Goal: Information Seeking & Learning: Find specific page/section

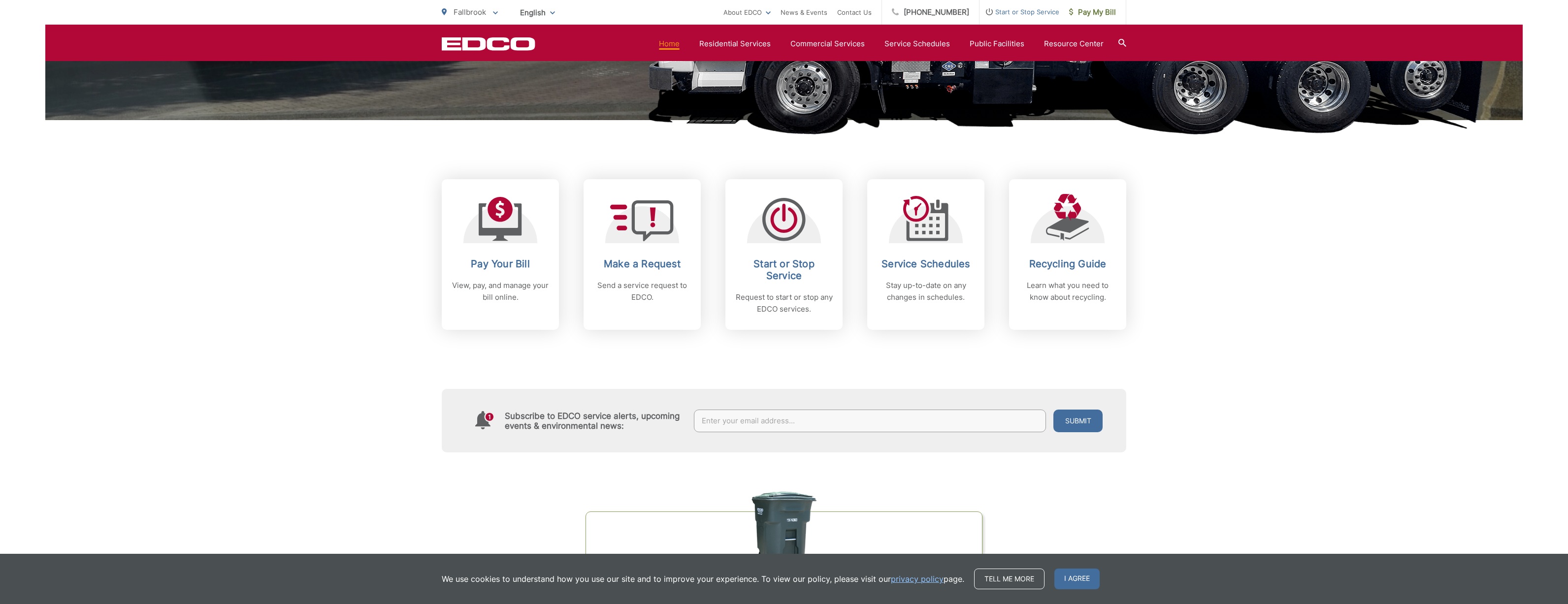
scroll to position [302, 0]
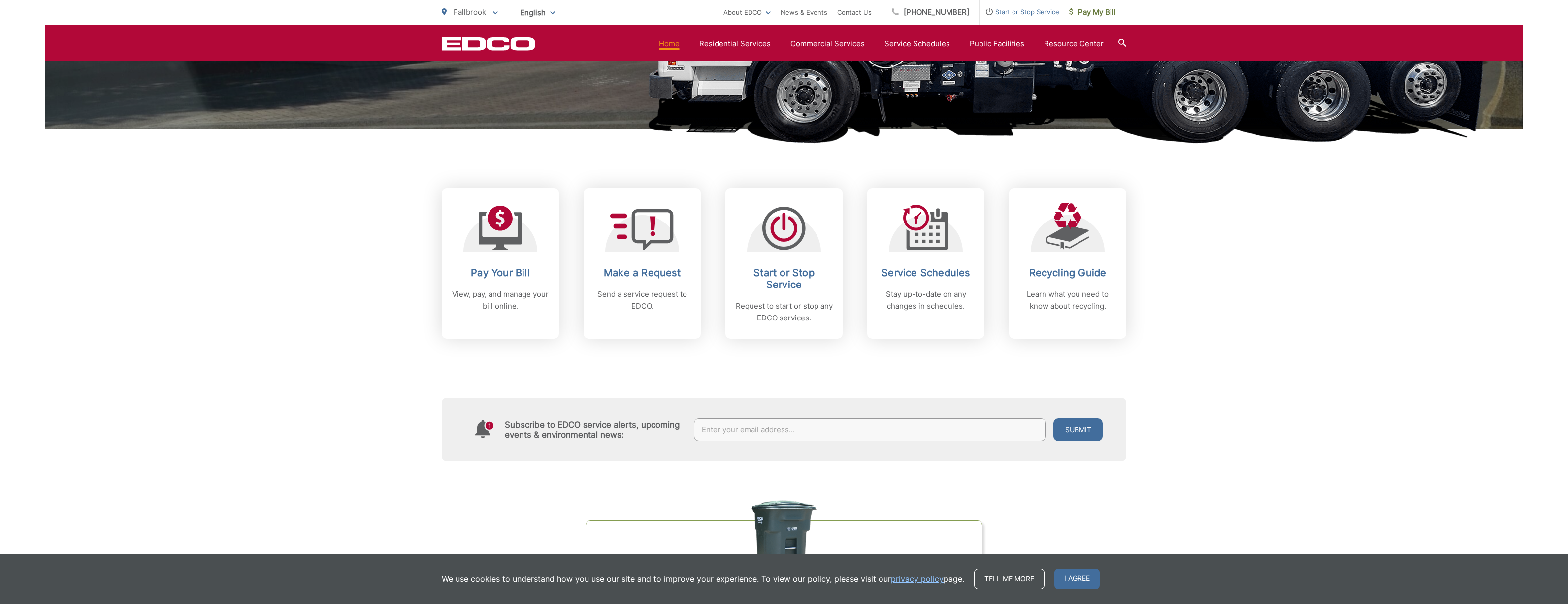
click at [1122, 43] on icon at bounding box center [1122, 43] width 8 height 8
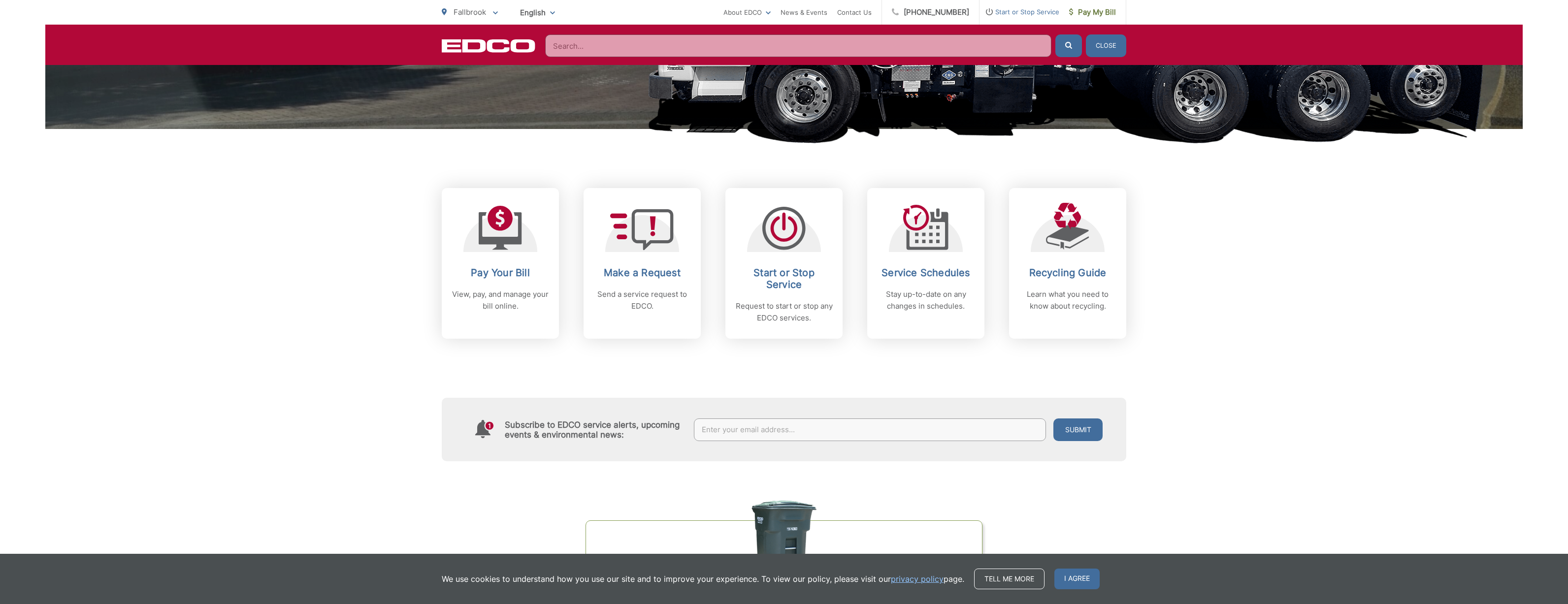
click at [609, 49] on input "Search" at bounding box center [799, 46] width 506 height 23
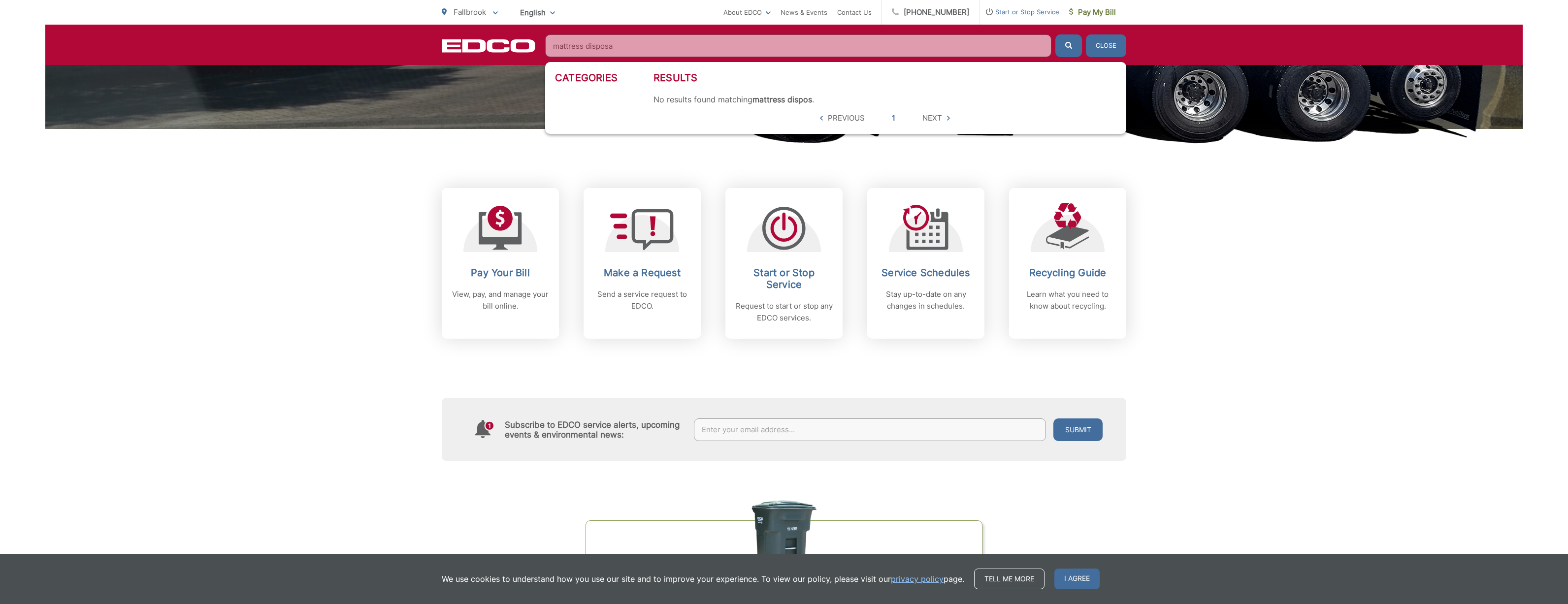
type input "mattress disposal"
drag, startPoint x: 618, startPoint y: 45, endPoint x: 544, endPoint y: 45, distance: 74.0
click at [544, 45] on section "Home Residential Services Curbside Pickup Recycling Organic Recycling Trash Hou…" at bounding box center [830, 46] width 591 height 23
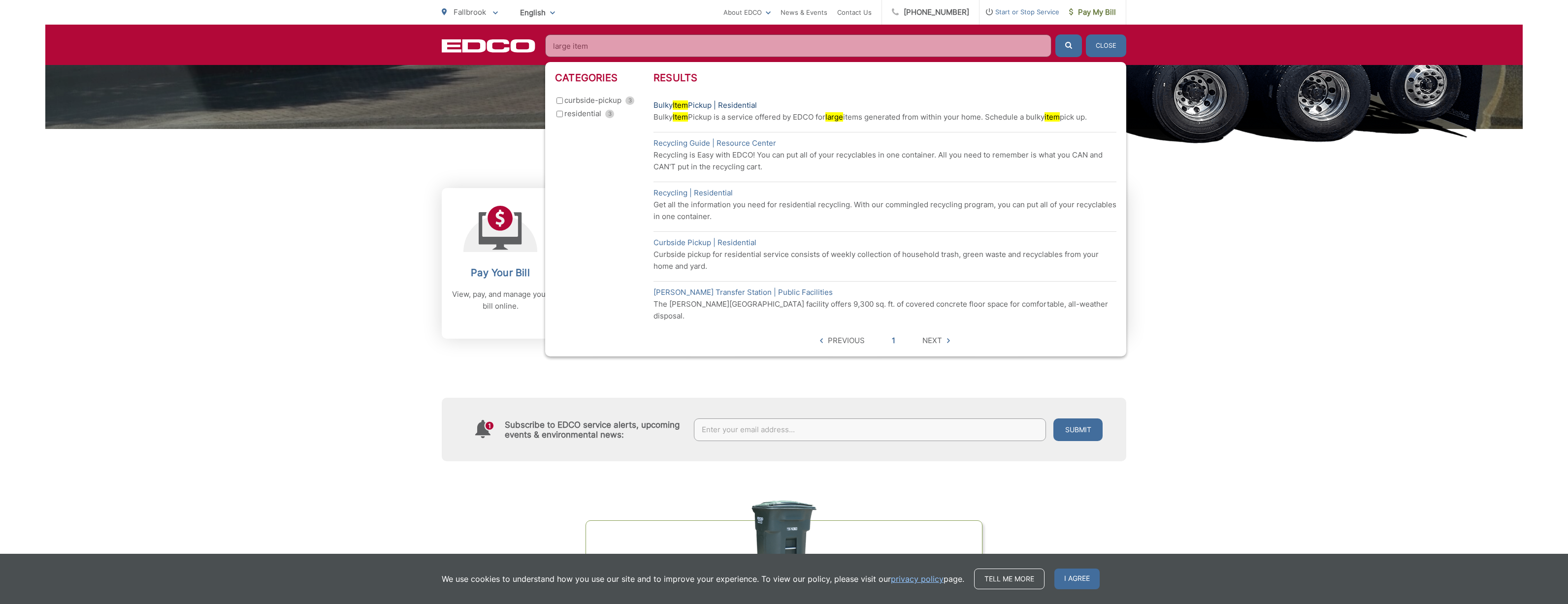
type input "large item"
click at [688, 105] on mark "Item" at bounding box center [680, 105] width 15 height 9
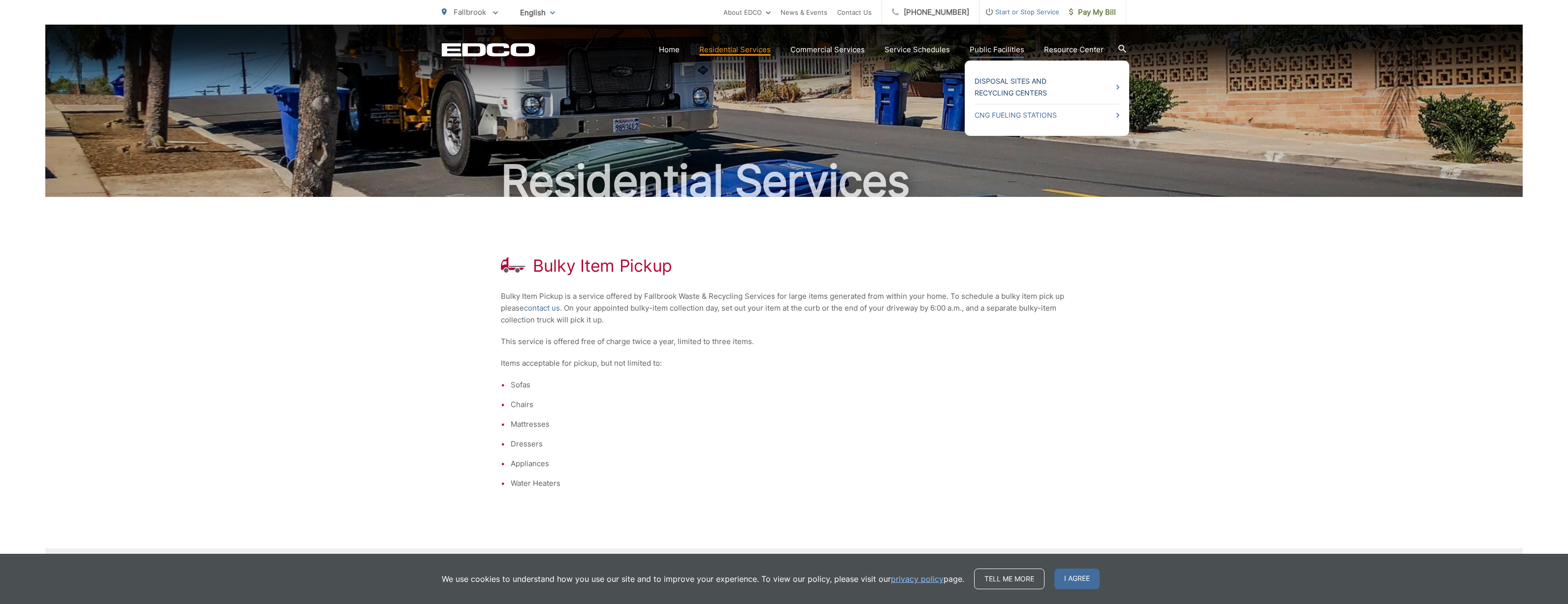
click at [992, 80] on link "Disposal Sites and Recycling Centers" at bounding box center [1047, 87] width 145 height 24
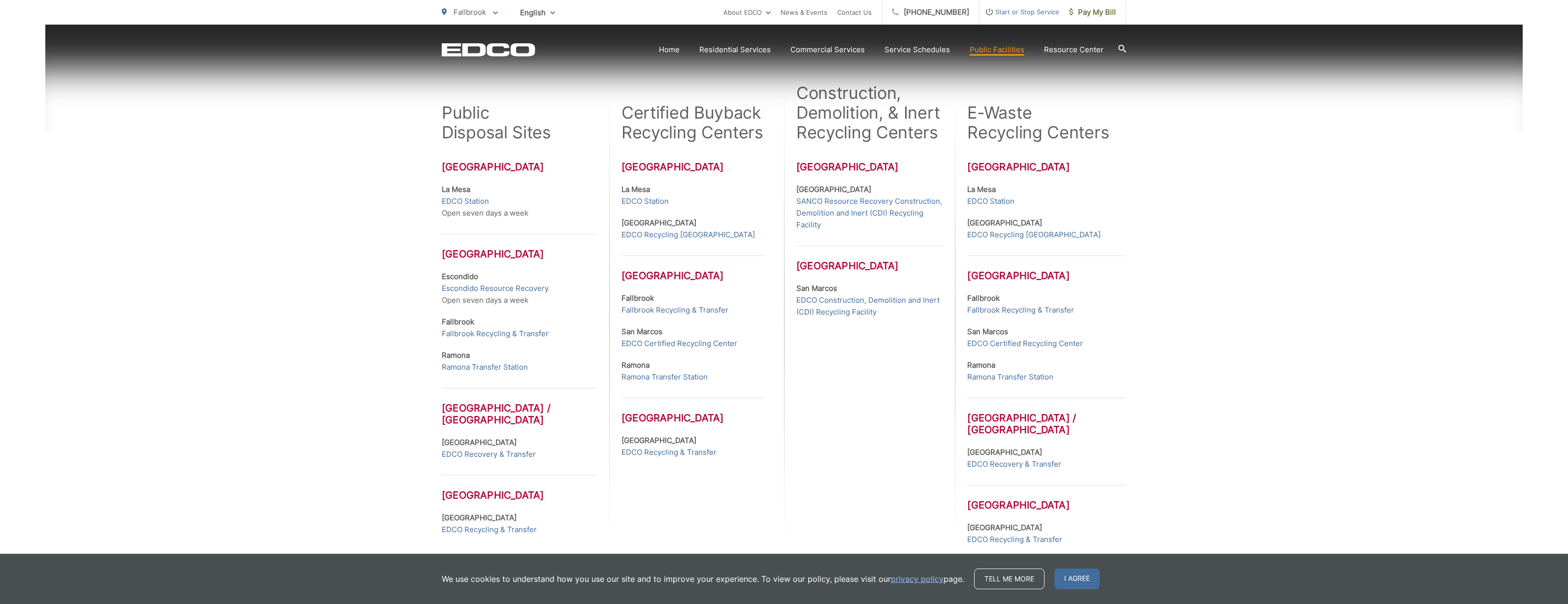
scroll to position [264, 0]
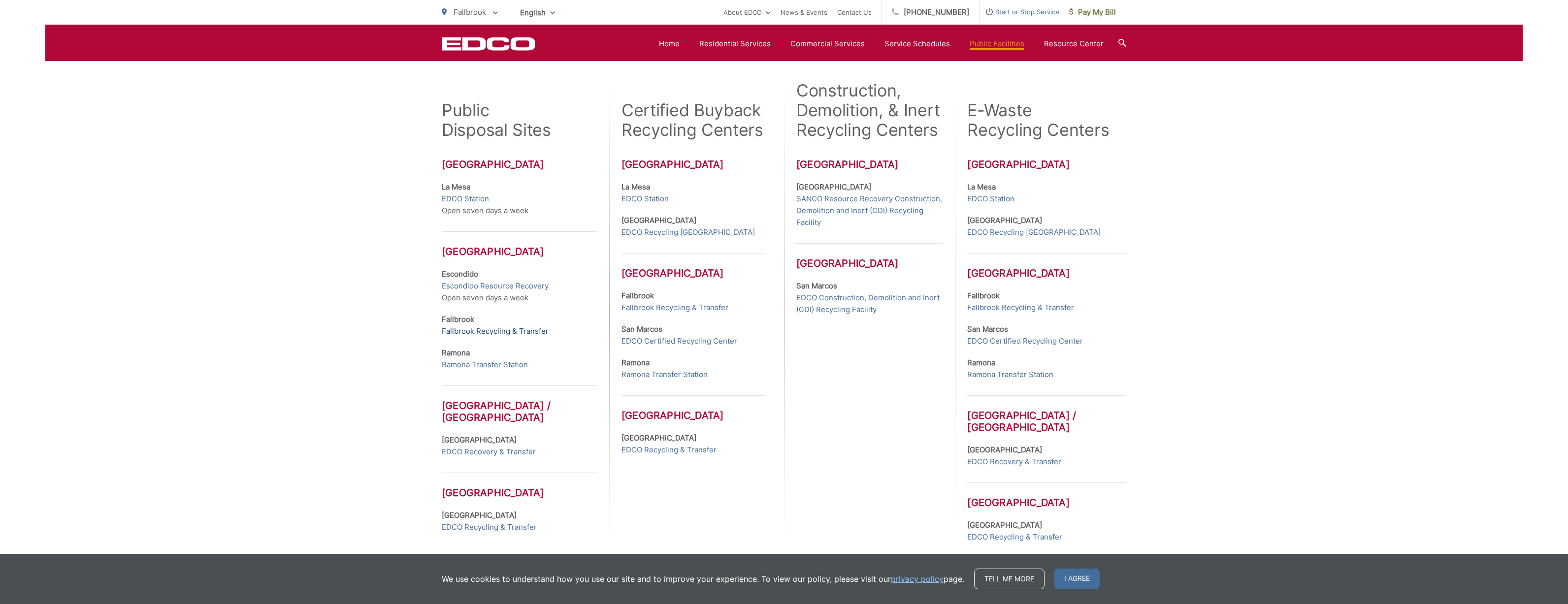
click at [489, 331] on link "Fallbrook Recycling & Transfer" at bounding box center [495, 331] width 107 height 12
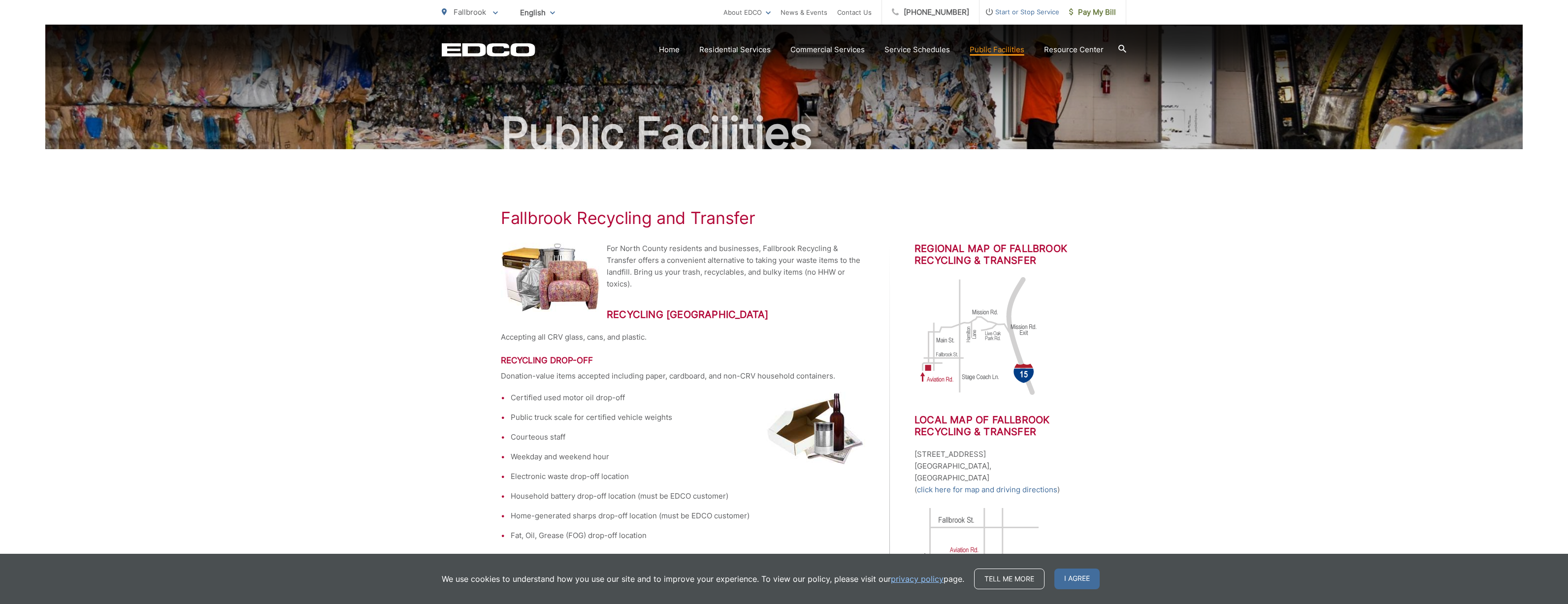
scroll to position [49, 0]
click at [867, 357] on div "For North County residents and businesses, Fallbrook Recycling & Transfer offer…" at bounding box center [695, 563] width 389 height 644
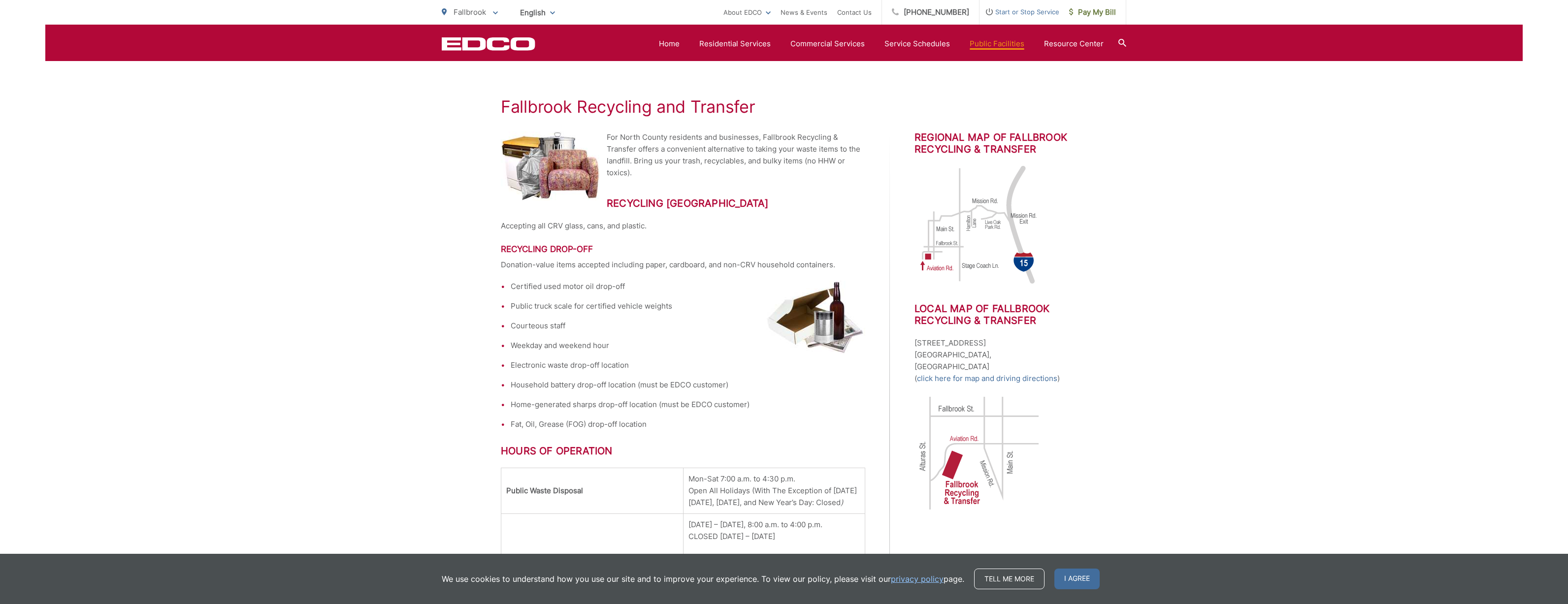
scroll to position [154, 0]
